Goal: Task Accomplishment & Management: Complete application form

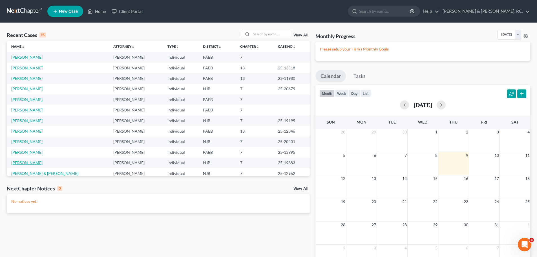
click at [28, 161] on link "[PERSON_NAME]" at bounding box center [26, 162] width 31 height 5
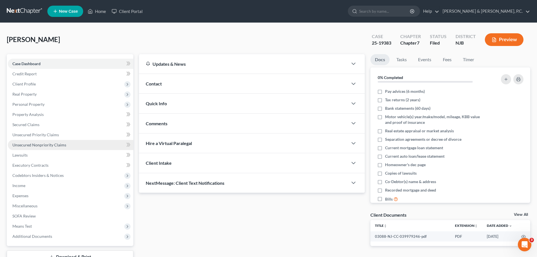
click at [39, 143] on span "Unsecured Nonpriority Claims" at bounding box center [39, 144] width 54 height 5
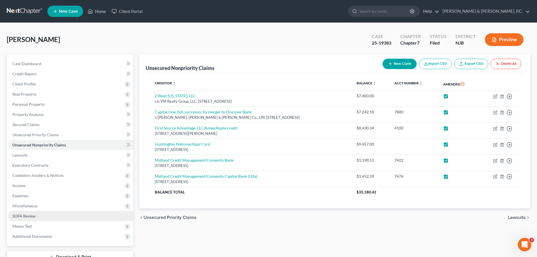
click at [32, 214] on span "SOFA Review" at bounding box center [23, 215] width 23 height 5
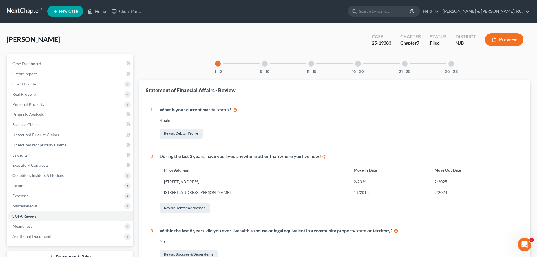
click at [265, 64] on div at bounding box center [265, 64] width 6 height 6
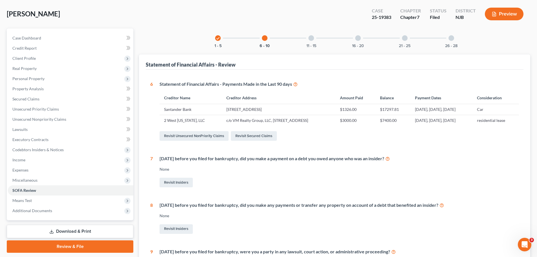
scroll to position [16, 0]
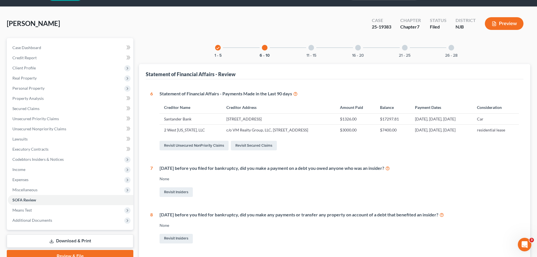
click at [309, 46] on div at bounding box center [311, 48] width 6 height 6
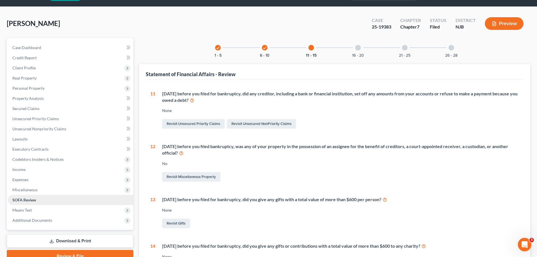
click at [27, 201] on span "SOFA Review" at bounding box center [24, 199] width 24 height 5
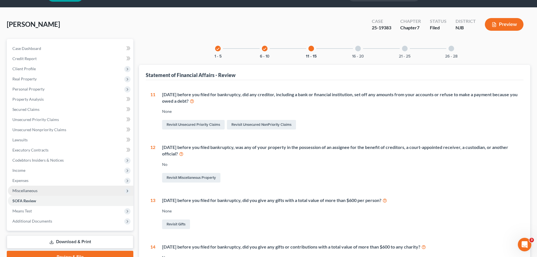
scroll to position [0, 0]
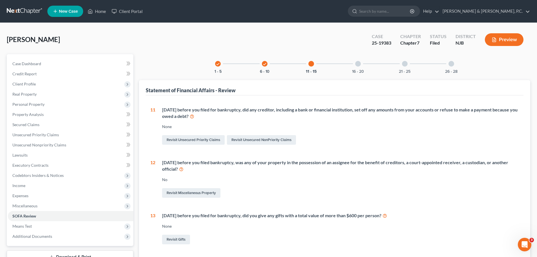
click at [262, 65] on div "check" at bounding box center [265, 64] width 6 height 6
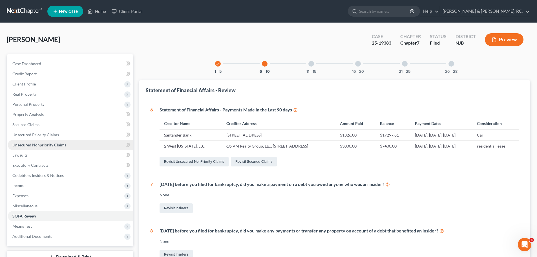
click at [52, 143] on span "Unsecured Nonpriority Claims" at bounding box center [39, 144] width 54 height 5
